Goal: Use online tool/utility: Utilize a website feature to perform a specific function

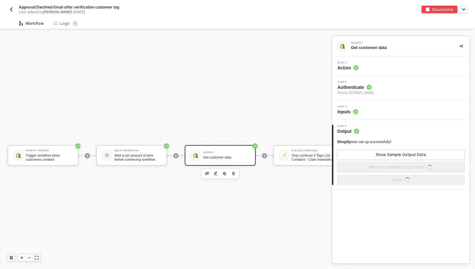
scroll to position [12, 0]
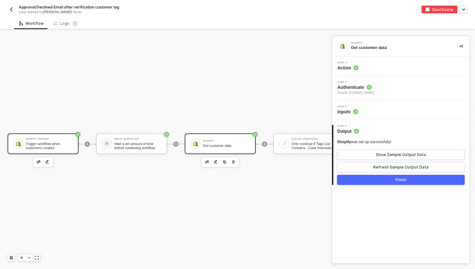
click at [67, 144] on div "Trigger workflow when customers created" at bounding box center [49, 146] width 47 height 8
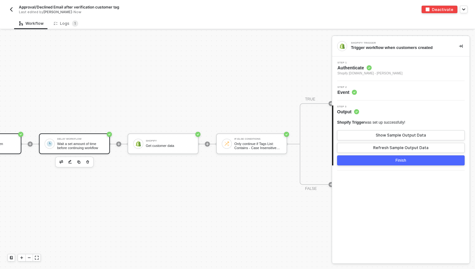
scroll to position [12, 72]
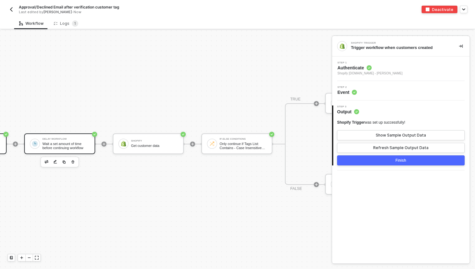
click at [74, 141] on div "Delay Workflow Wait a set amount of time before continuing workflow" at bounding box center [65, 144] width 47 height 12
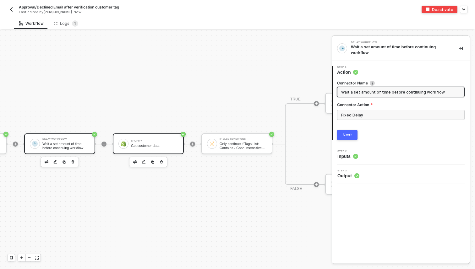
click at [138, 143] on div "Shopify Get customer data" at bounding box center [154, 144] width 47 height 12
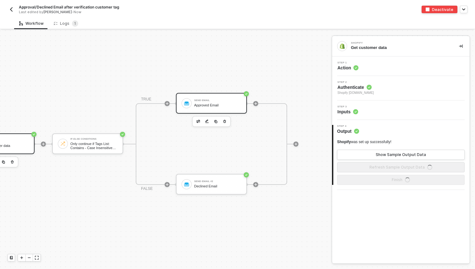
scroll to position [12, 222]
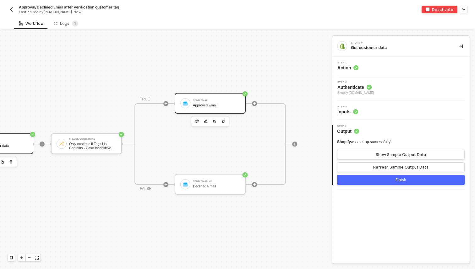
click at [204, 104] on div "Approved Email" at bounding box center [216, 105] width 47 height 4
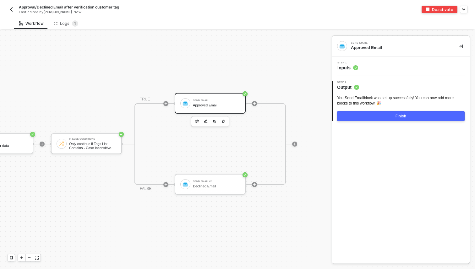
click at [349, 70] on span "Inputs" at bounding box center [347, 68] width 21 height 6
